Goal: Navigation & Orientation: Find specific page/section

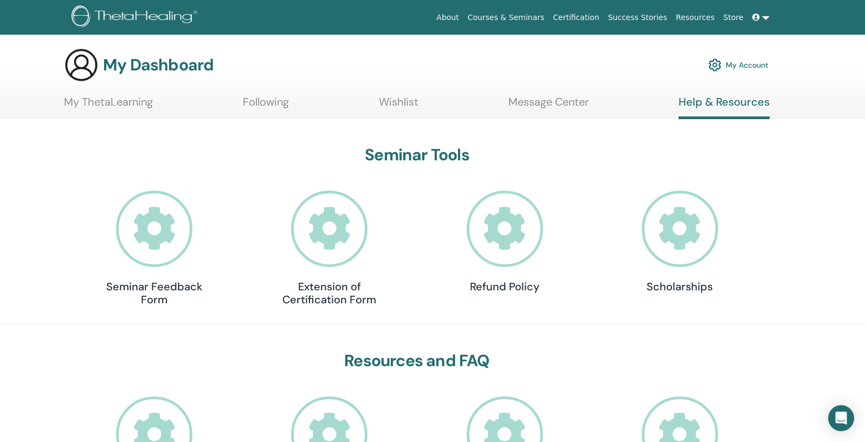
click at [110, 103] on link "My ThetaLearning" at bounding box center [108, 105] width 89 height 21
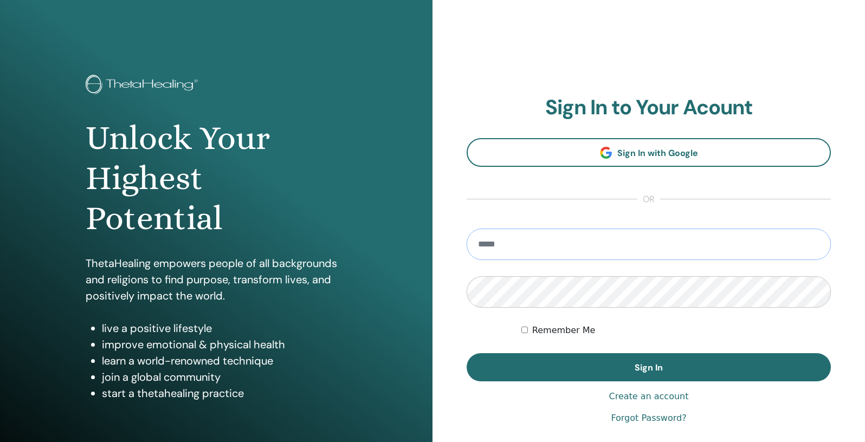
type input "**********"
click at [649, 368] on button "Sign In" at bounding box center [649, 367] width 364 height 28
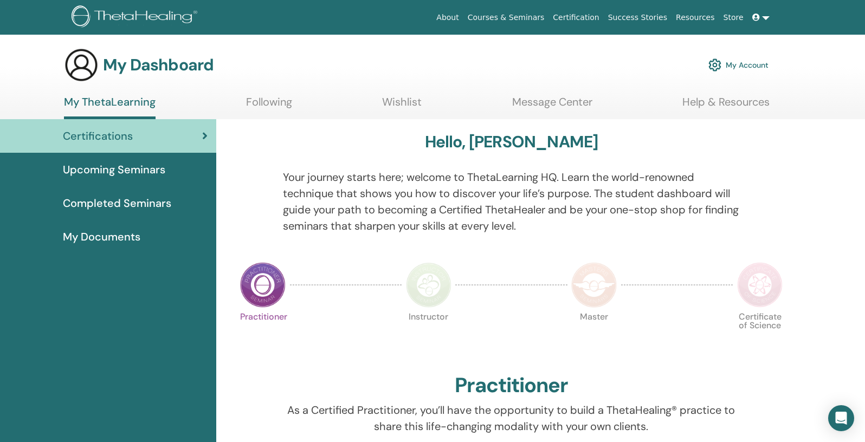
click at [134, 169] on span "Upcoming Seminars" at bounding box center [114, 170] width 102 height 16
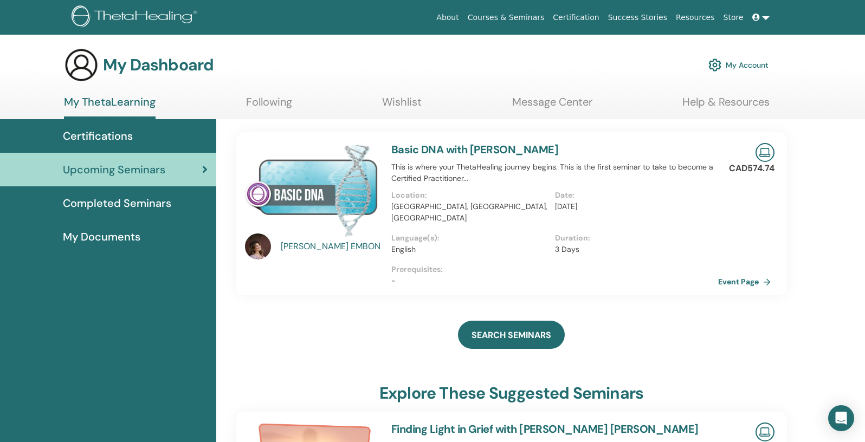
click at [129, 236] on span "My Documents" at bounding box center [102, 237] width 78 height 16
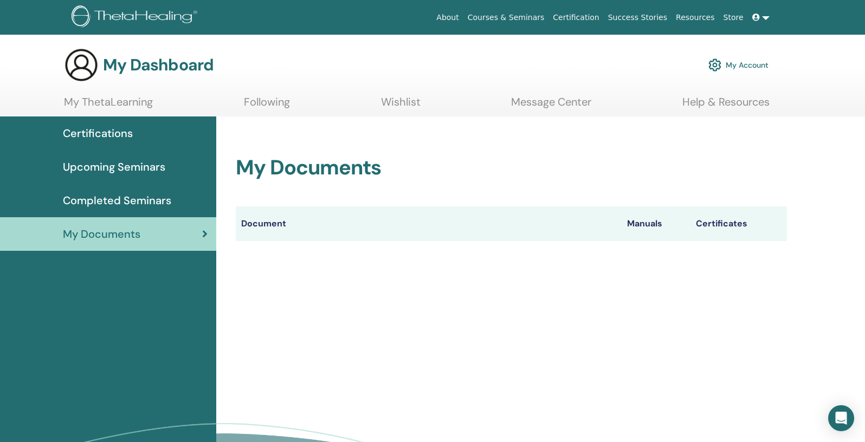
click at [116, 138] on span "Certifications" at bounding box center [98, 133] width 70 height 16
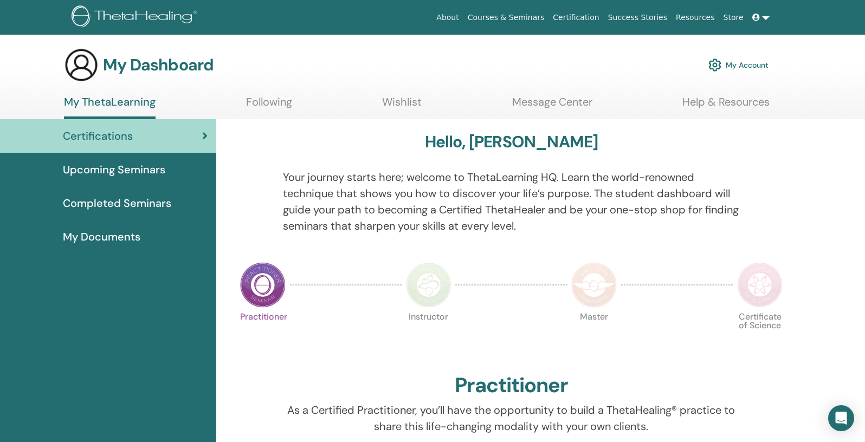
click at [285, 291] on img at bounding box center [263, 285] width 46 height 46
click at [532, 20] on link "Courses & Seminars" at bounding box center [507, 18] width 86 height 20
